Goal: Check status: Check status

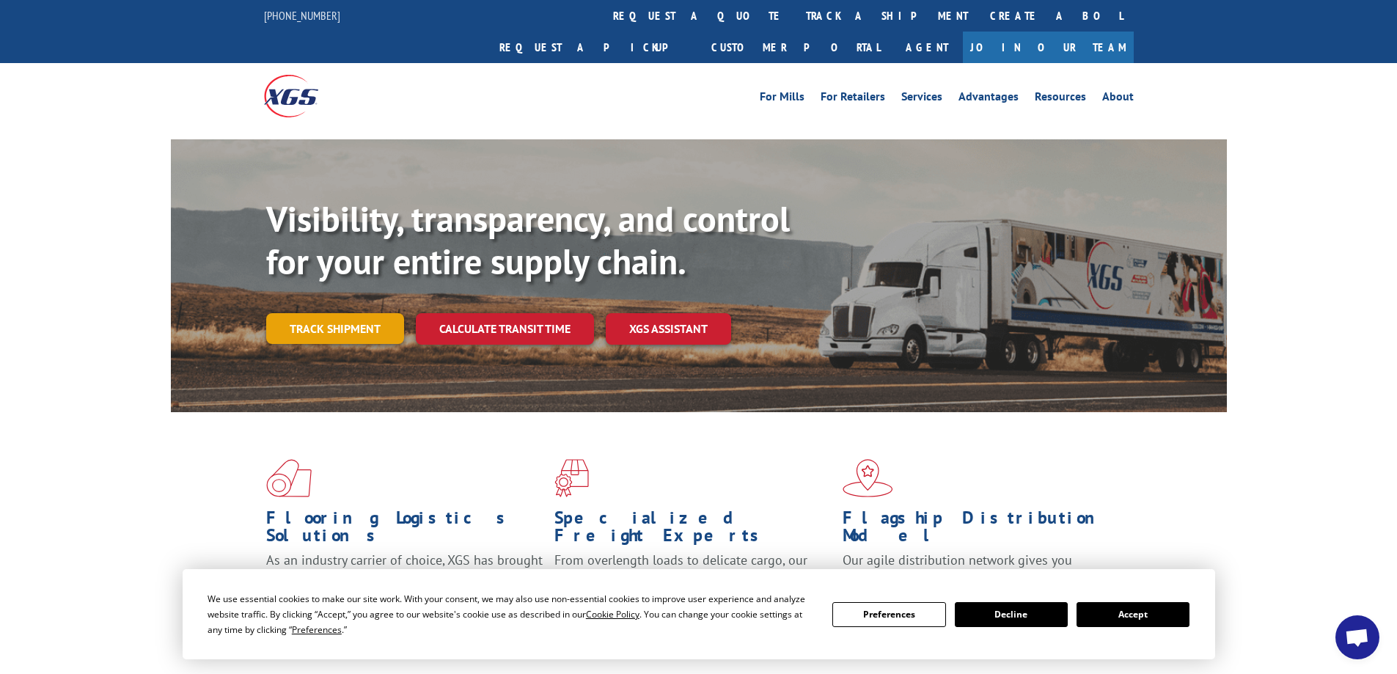
click at [324, 313] on link "Track shipment" at bounding box center [335, 328] width 138 height 31
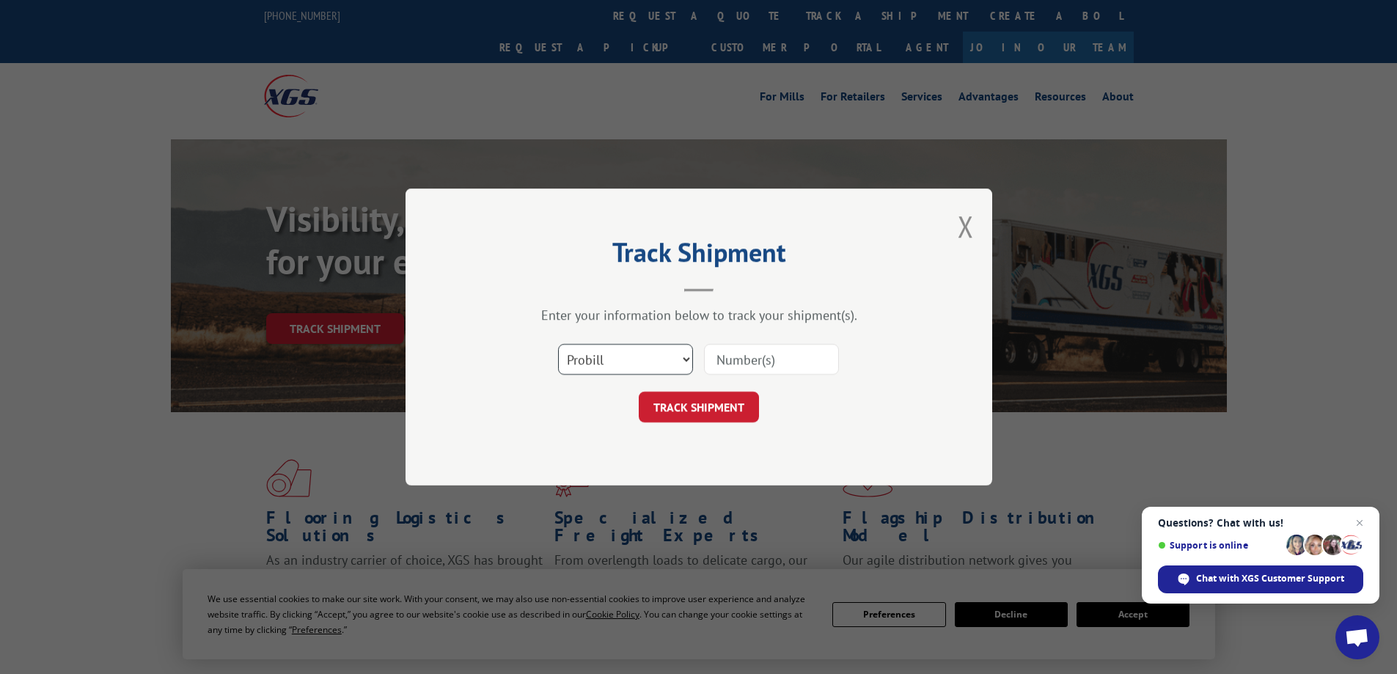
click at [684, 359] on select "Select category... Probill BOL PO" at bounding box center [625, 359] width 135 height 31
select select "po"
click at [558, 344] on select "Select category... Probill BOL PO" at bounding box center [625, 359] width 135 height 31
click at [781, 360] on input at bounding box center [771, 359] width 135 height 31
type input "W09025AIK"
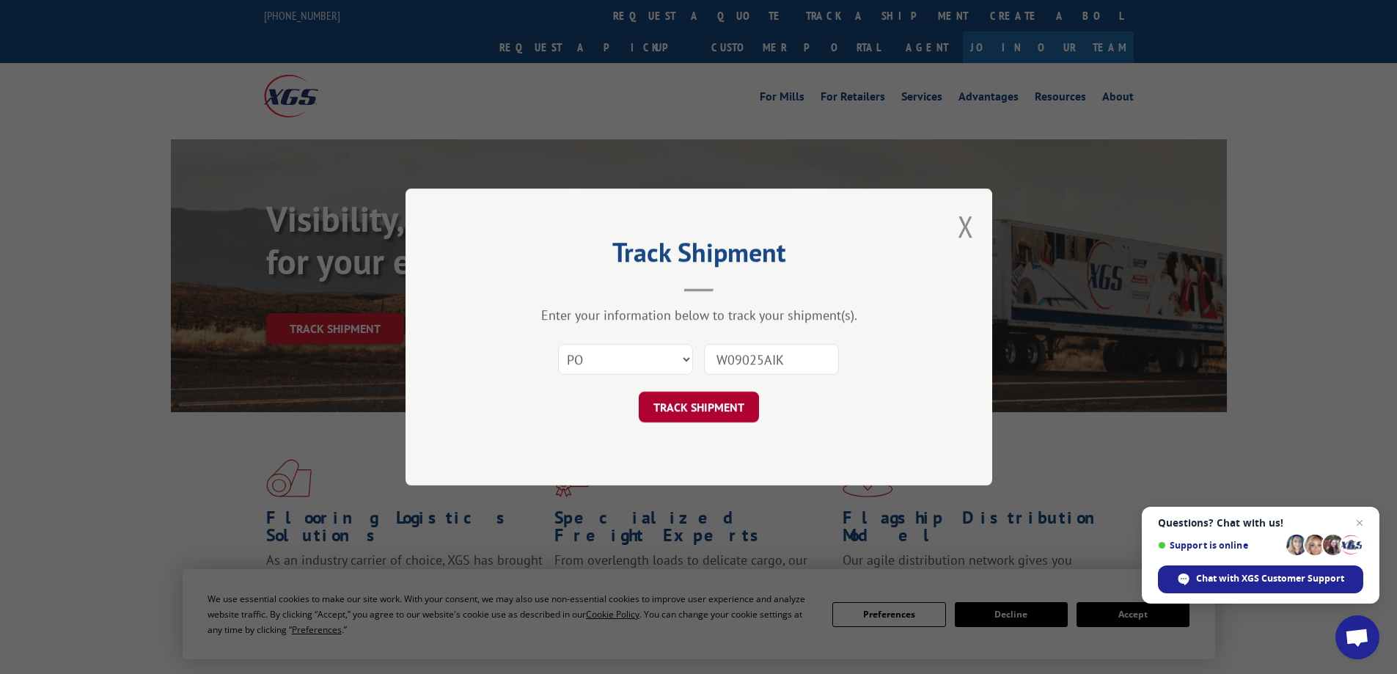
click at [701, 407] on button "TRACK SHIPMENT" at bounding box center [699, 407] width 120 height 31
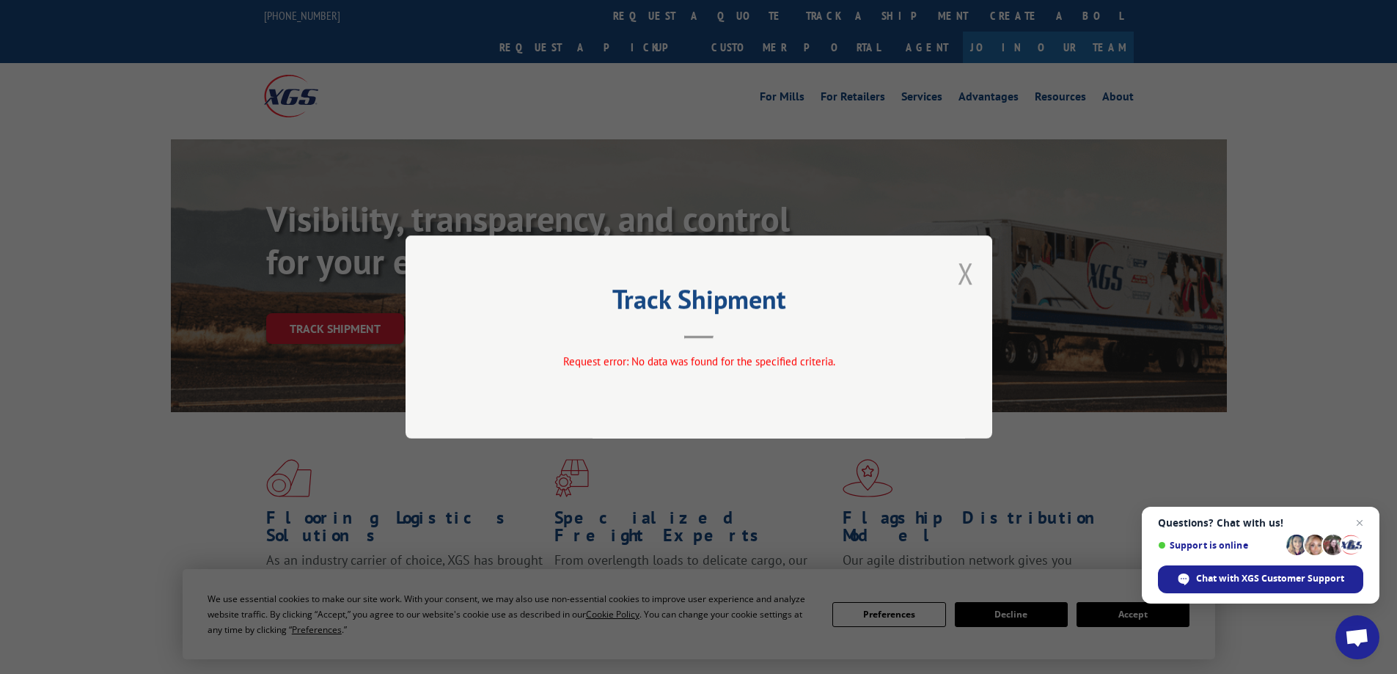
click at [964, 276] on button "Close modal" at bounding box center [966, 273] width 16 height 39
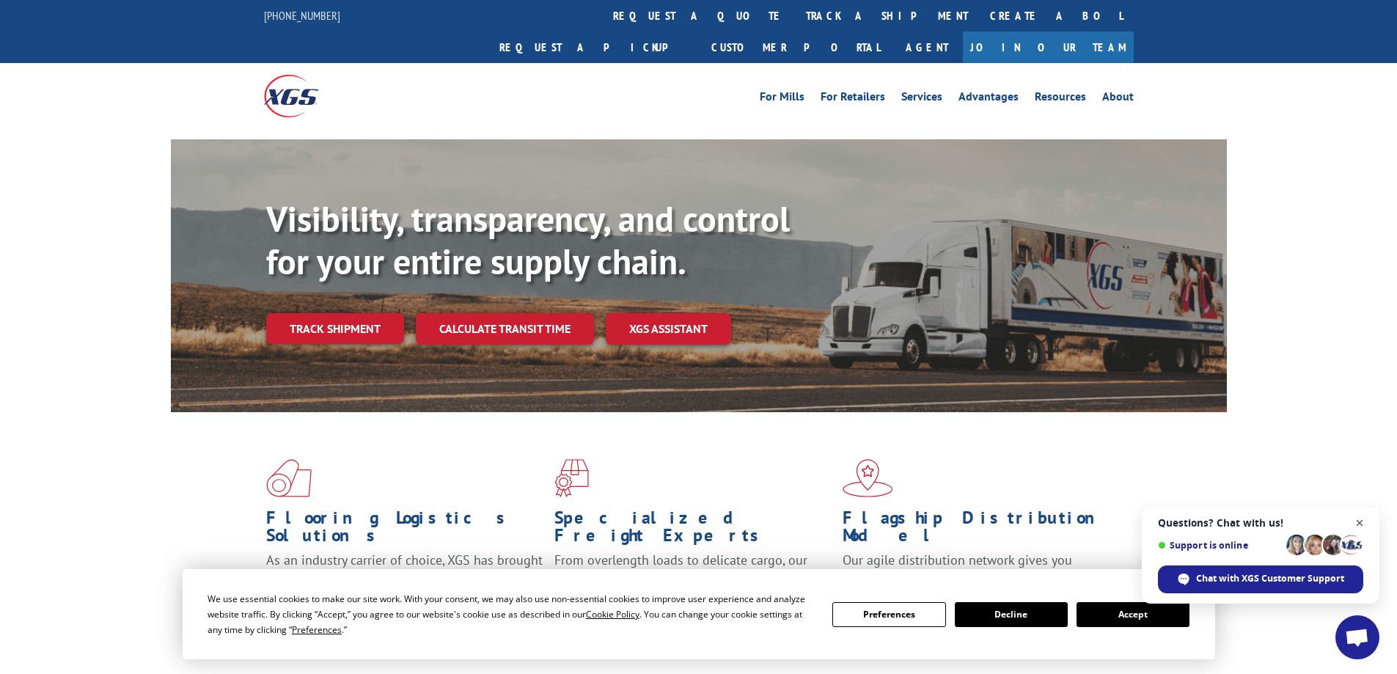
click at [1359, 524] on span "Close chat" at bounding box center [1360, 523] width 18 height 18
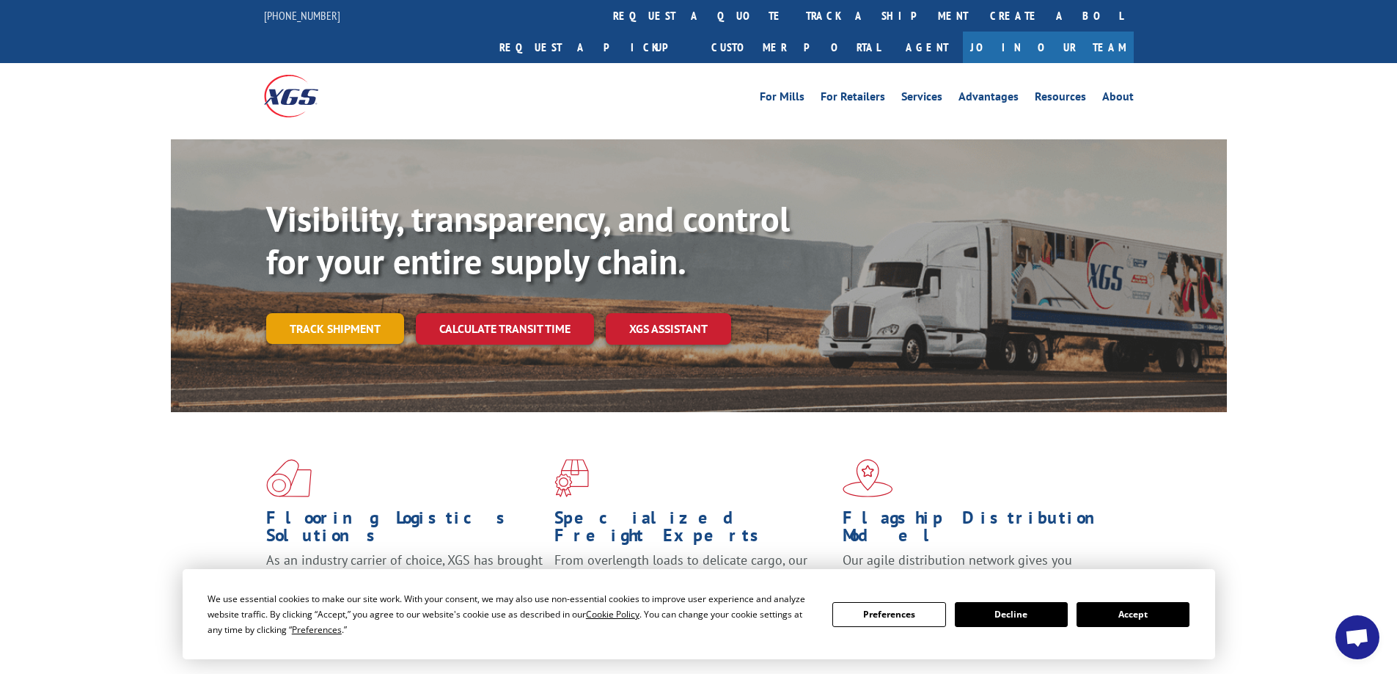
click at [340, 313] on link "Track shipment" at bounding box center [335, 328] width 138 height 31
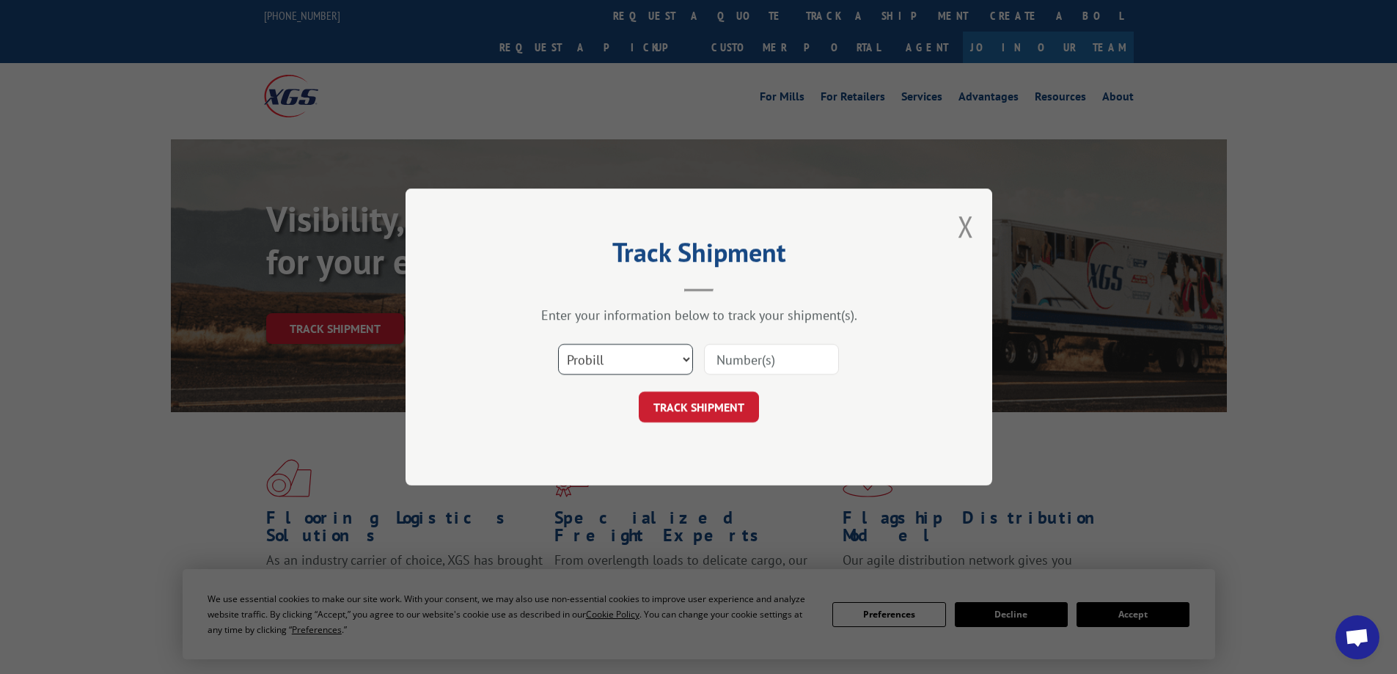
click at [687, 361] on select "Select category... Probill BOL PO" at bounding box center [625, 359] width 135 height 31
select select "bol"
click at [558, 344] on select "Select category... Probill BOL PO" at bounding box center [625, 359] width 135 height 31
click at [748, 361] on input at bounding box center [771, 359] width 135 height 31
paste input "16934"
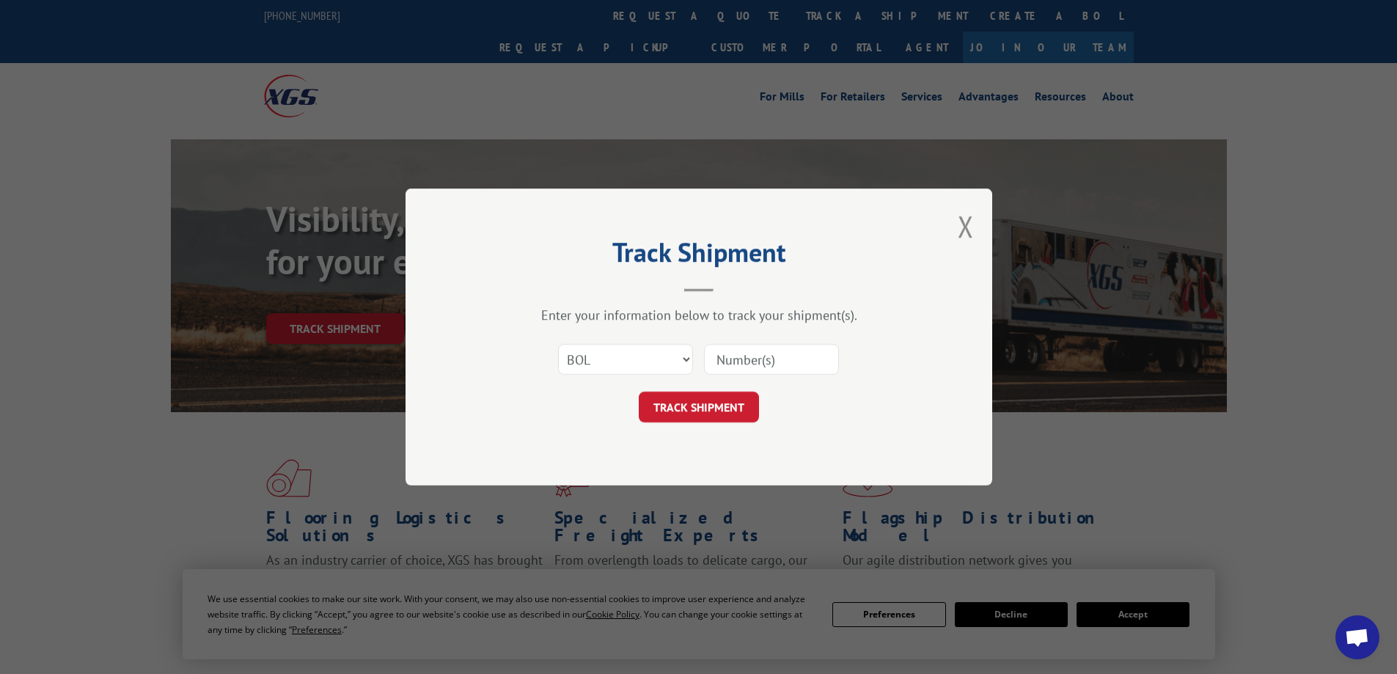
type input "16934"
click at [687, 408] on button "TRACK SHIPMENT" at bounding box center [699, 407] width 120 height 31
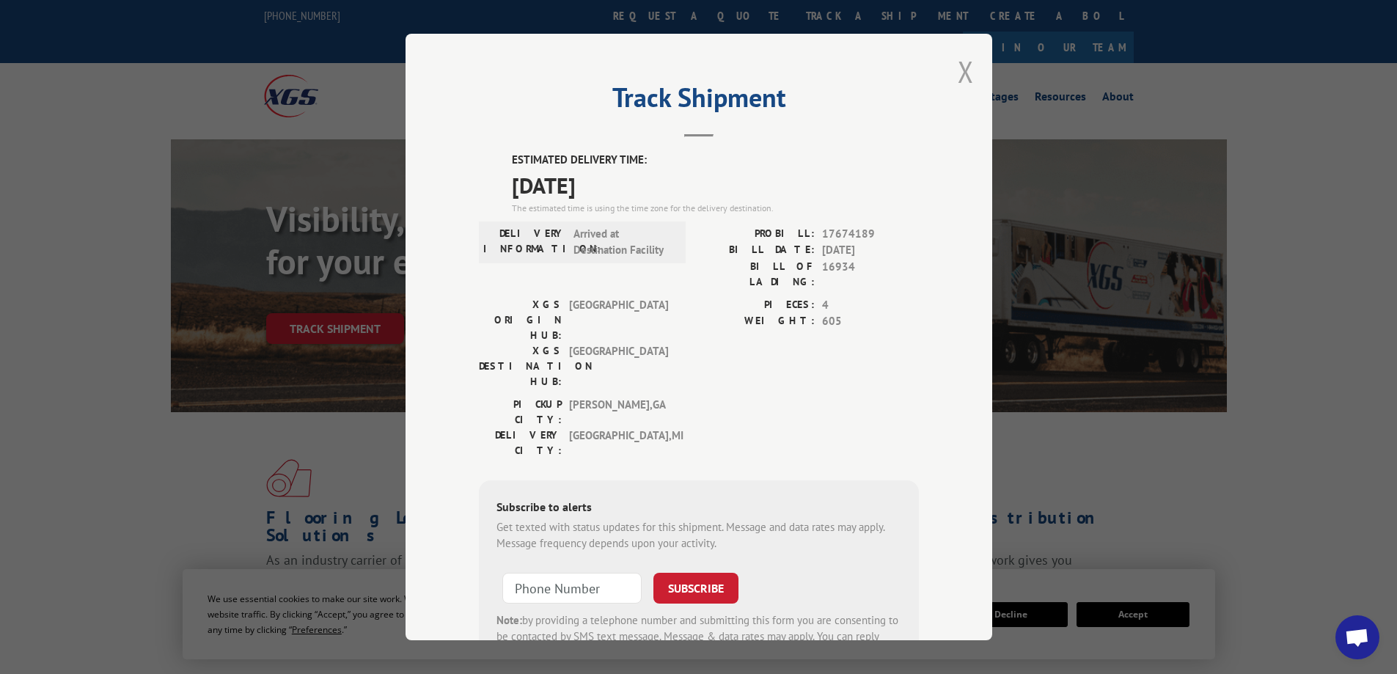
click at [960, 78] on button "Close modal" at bounding box center [966, 71] width 16 height 39
